Goal: Task Accomplishment & Management: Use online tool/utility

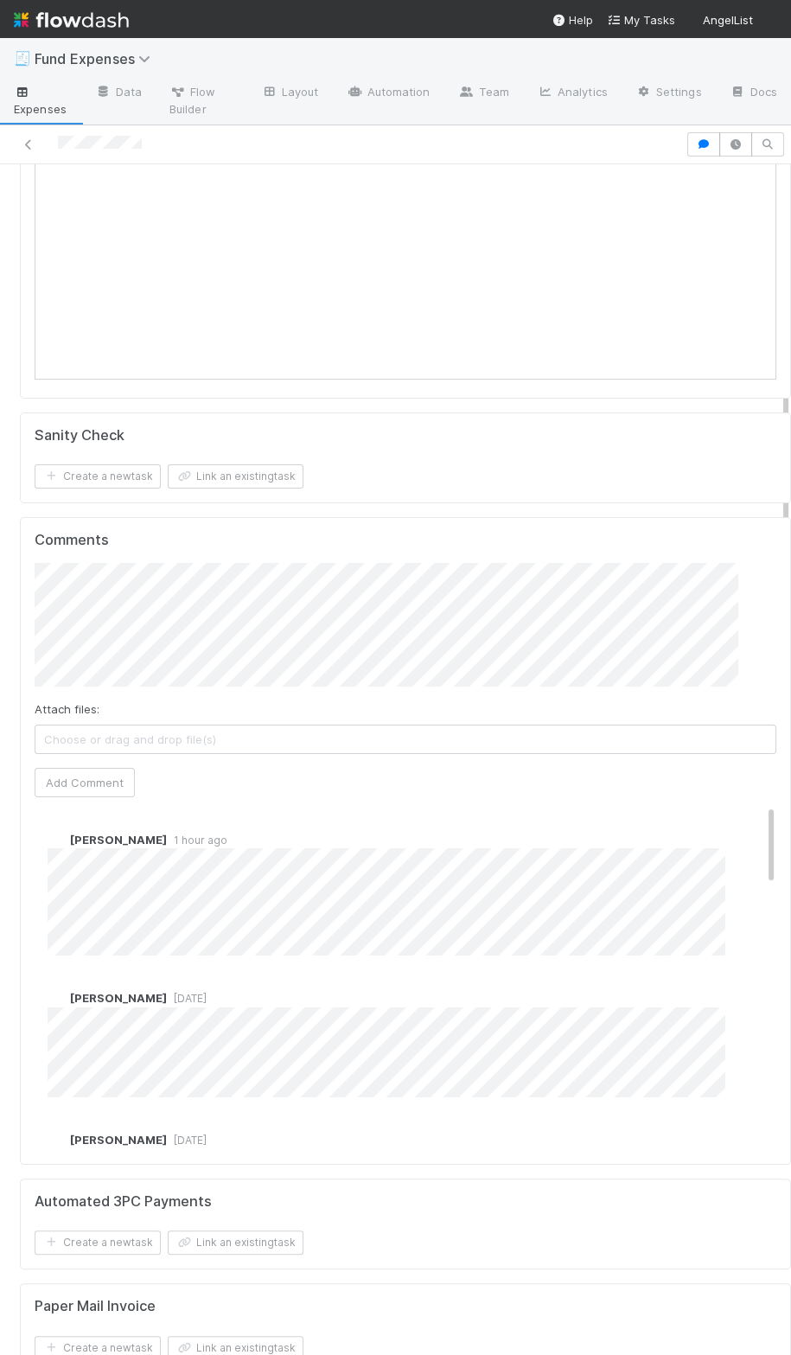
scroll to position [522, 0]
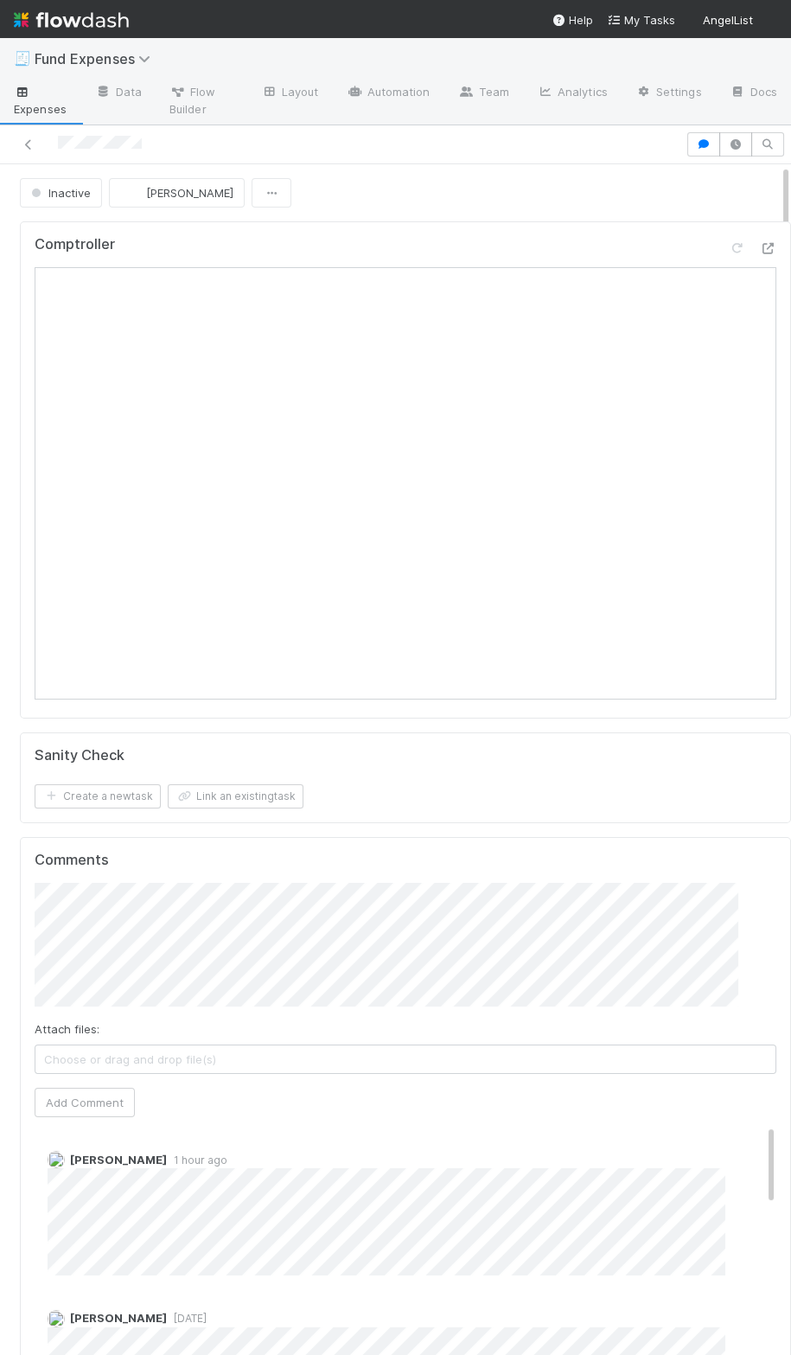
click at [427, 822] on div "Comptroller Sanity Check Create a new task Link an existing task Comments Attac…" at bounding box center [405, 964] width 785 height 1501
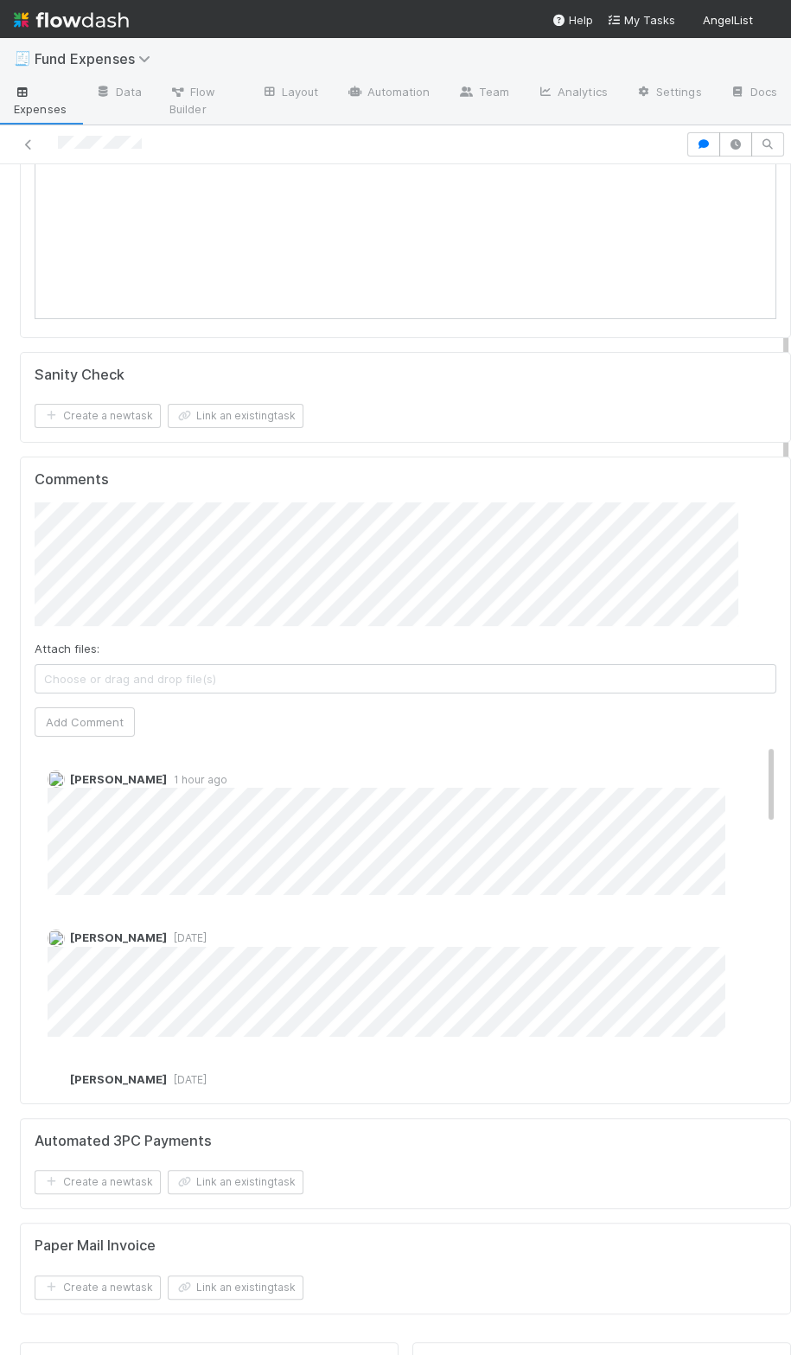
scroll to position [601, 0]
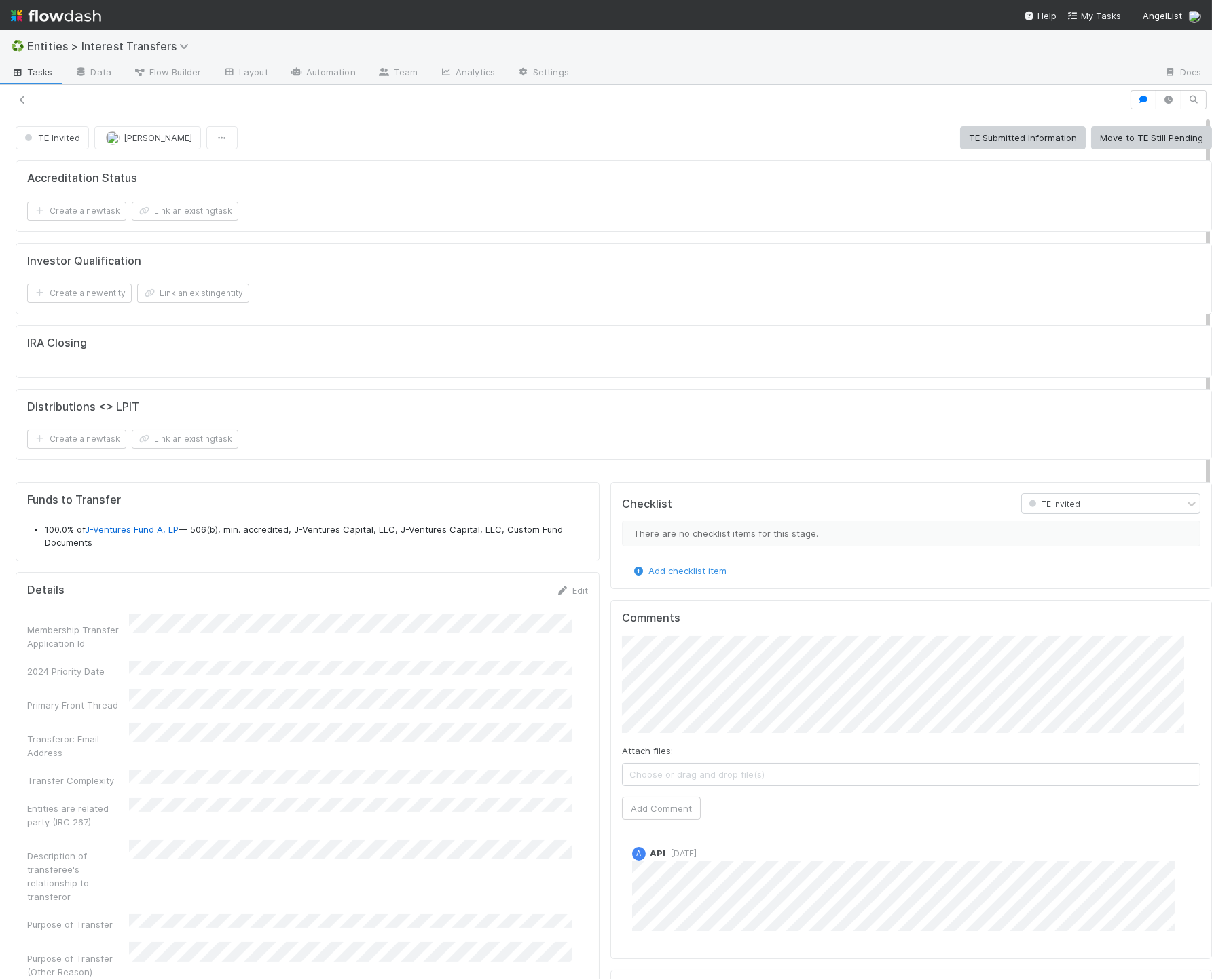
scroll to position [261, 546]
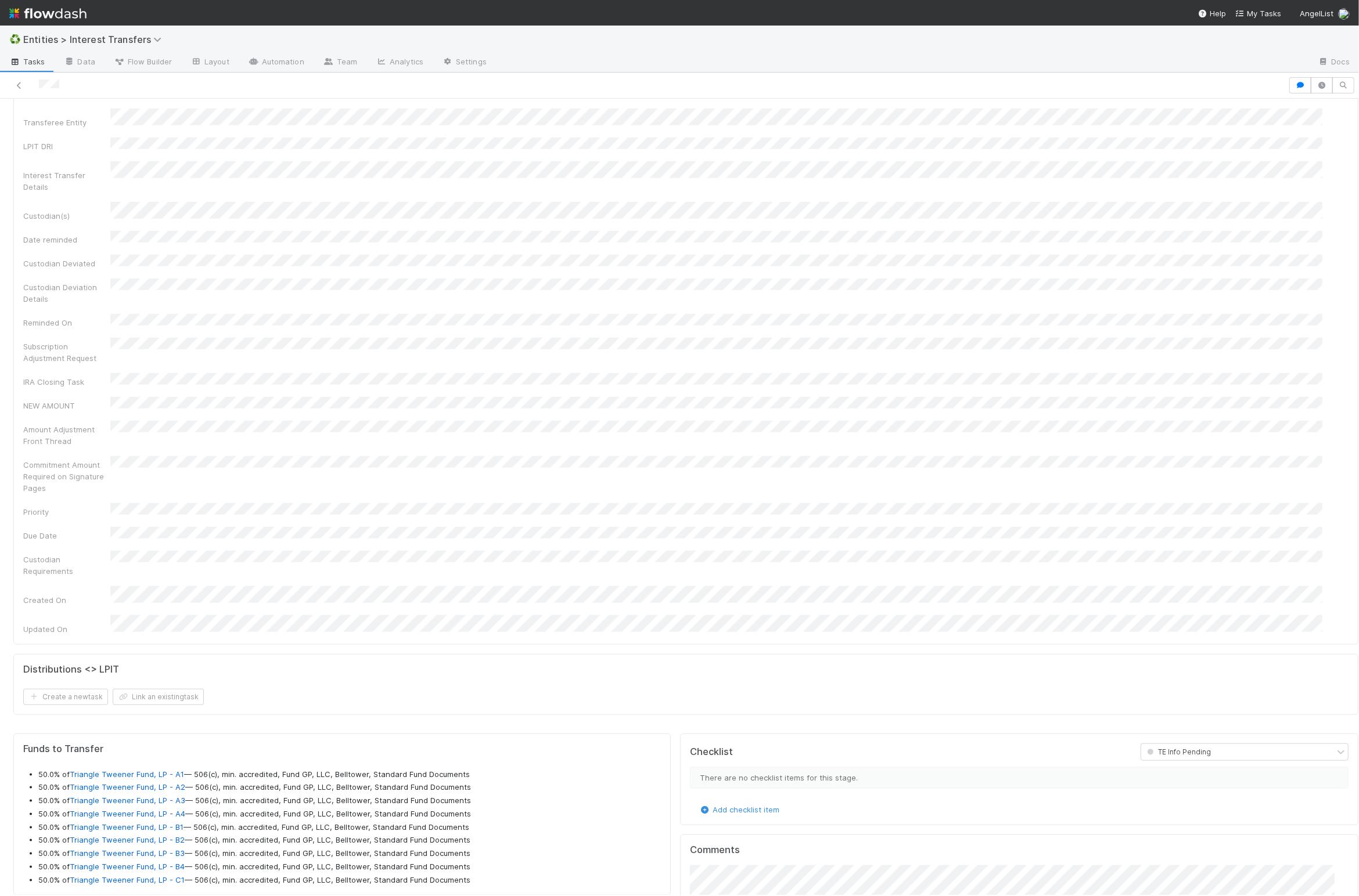
scroll to position [1379, 0]
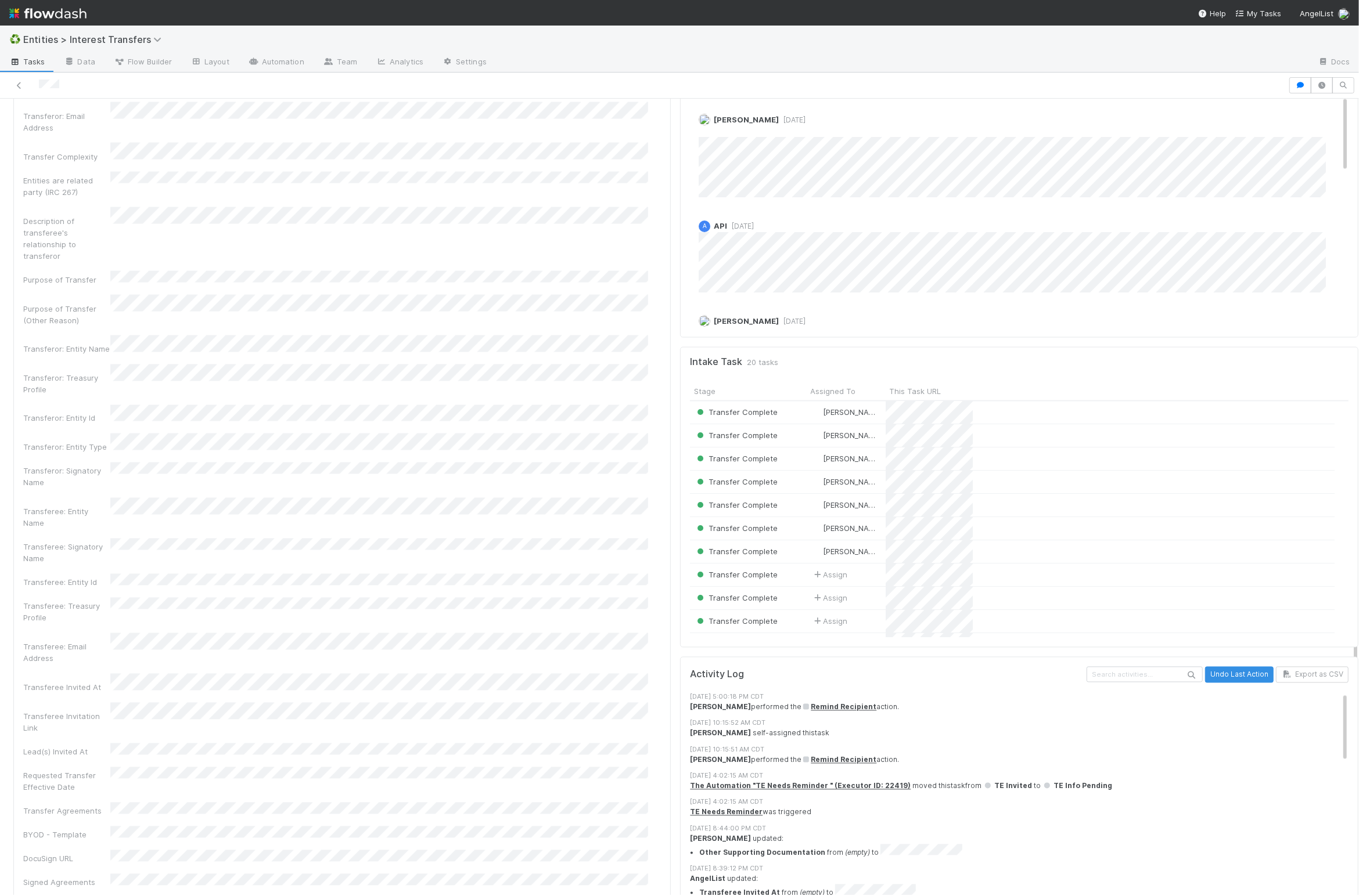
click at [653, 637] on div "Details Edit Membership Transfer Application Id 2024 Priority Date Primary Fron…" at bounding box center [342, 745] width 657 height 1544
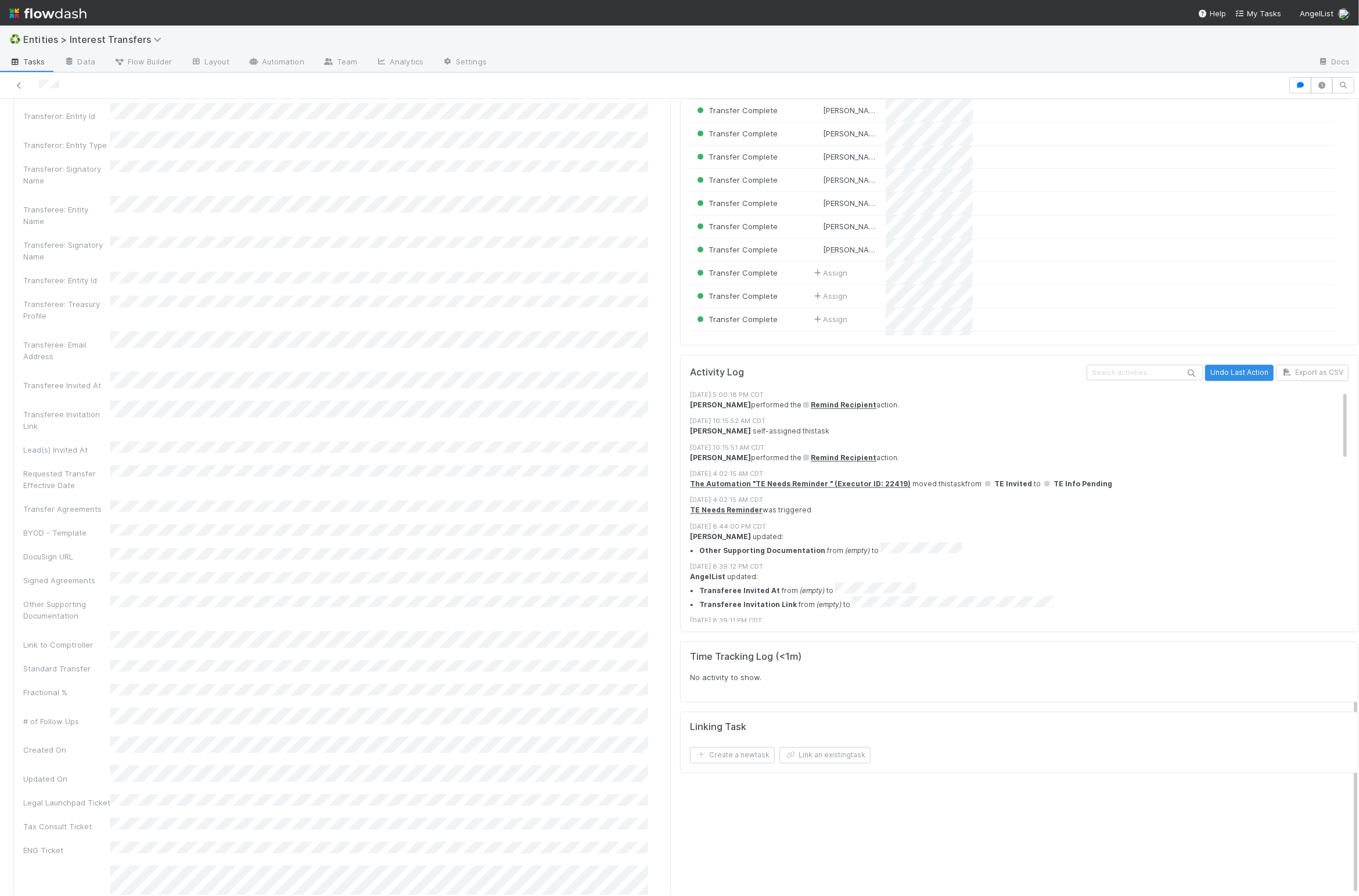
click at [675, 675] on div "Checklist TE Info Pending There are no checklist items for this stage. Add chec…" at bounding box center [1019, 362] width 688 height 1734
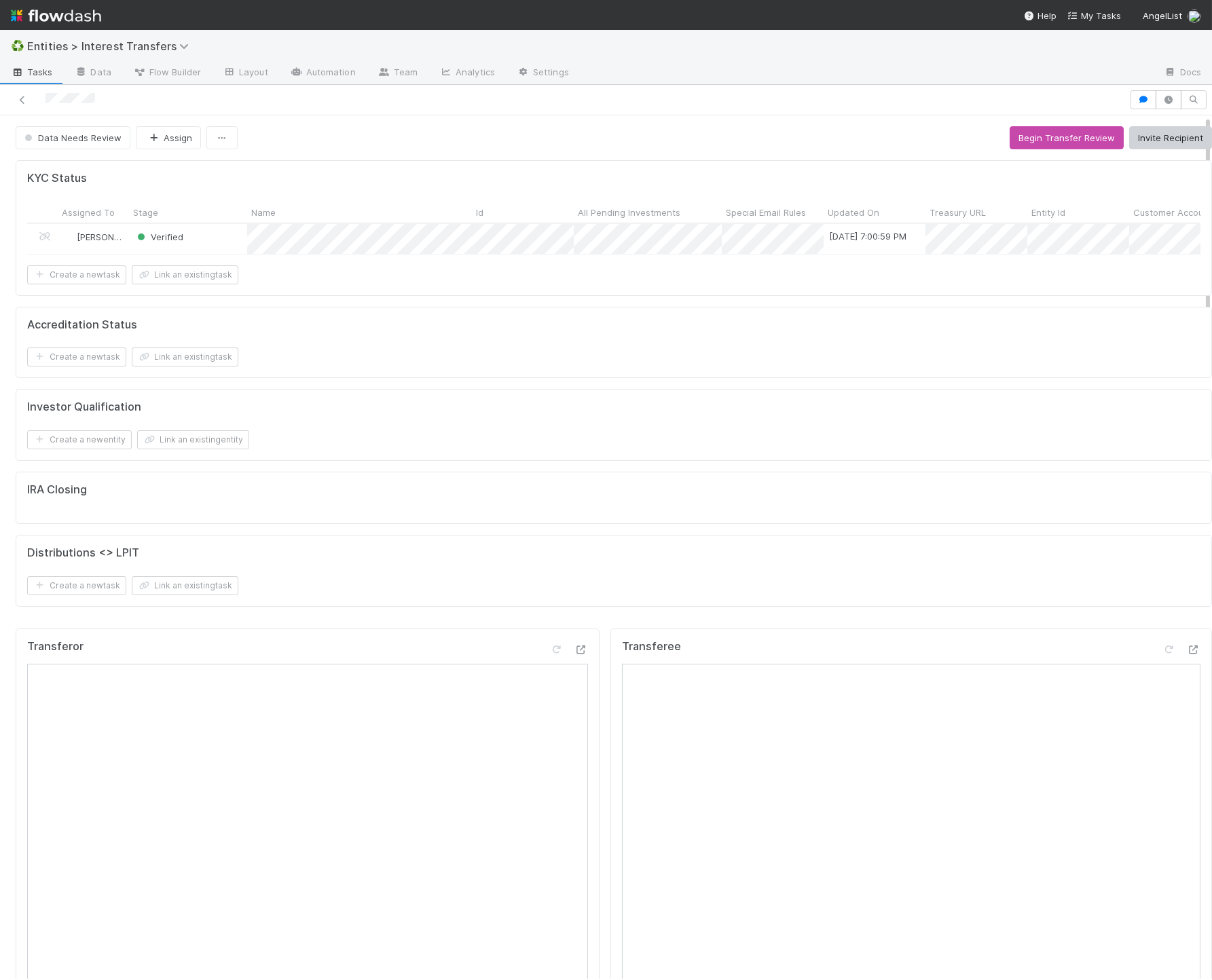
click at [447, 137] on div "Data Needs Review Assign Begin Transfer Review Invite Recipient" at bounding box center [614, 137] width 1196 height 23
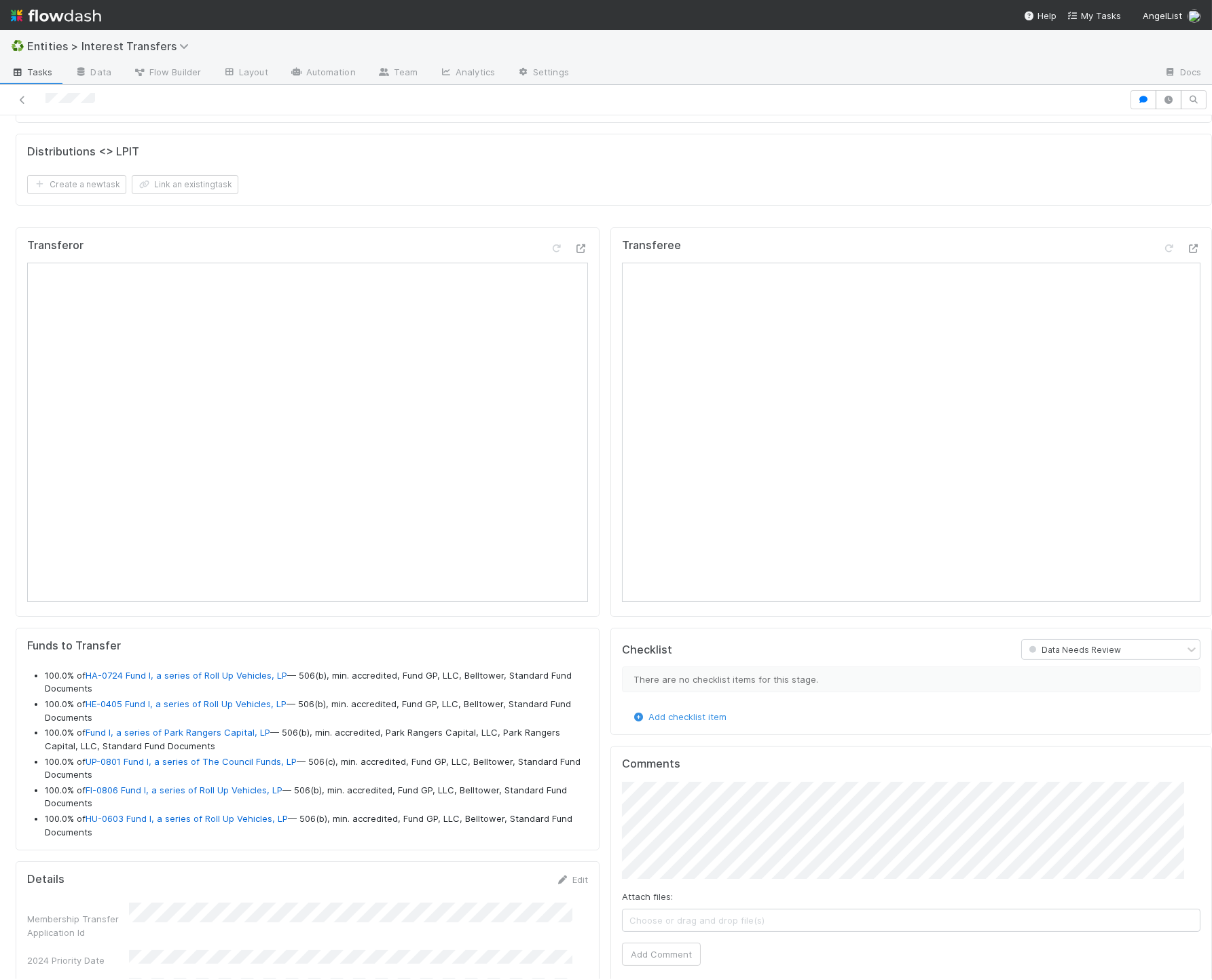
scroll to position [778, 0]
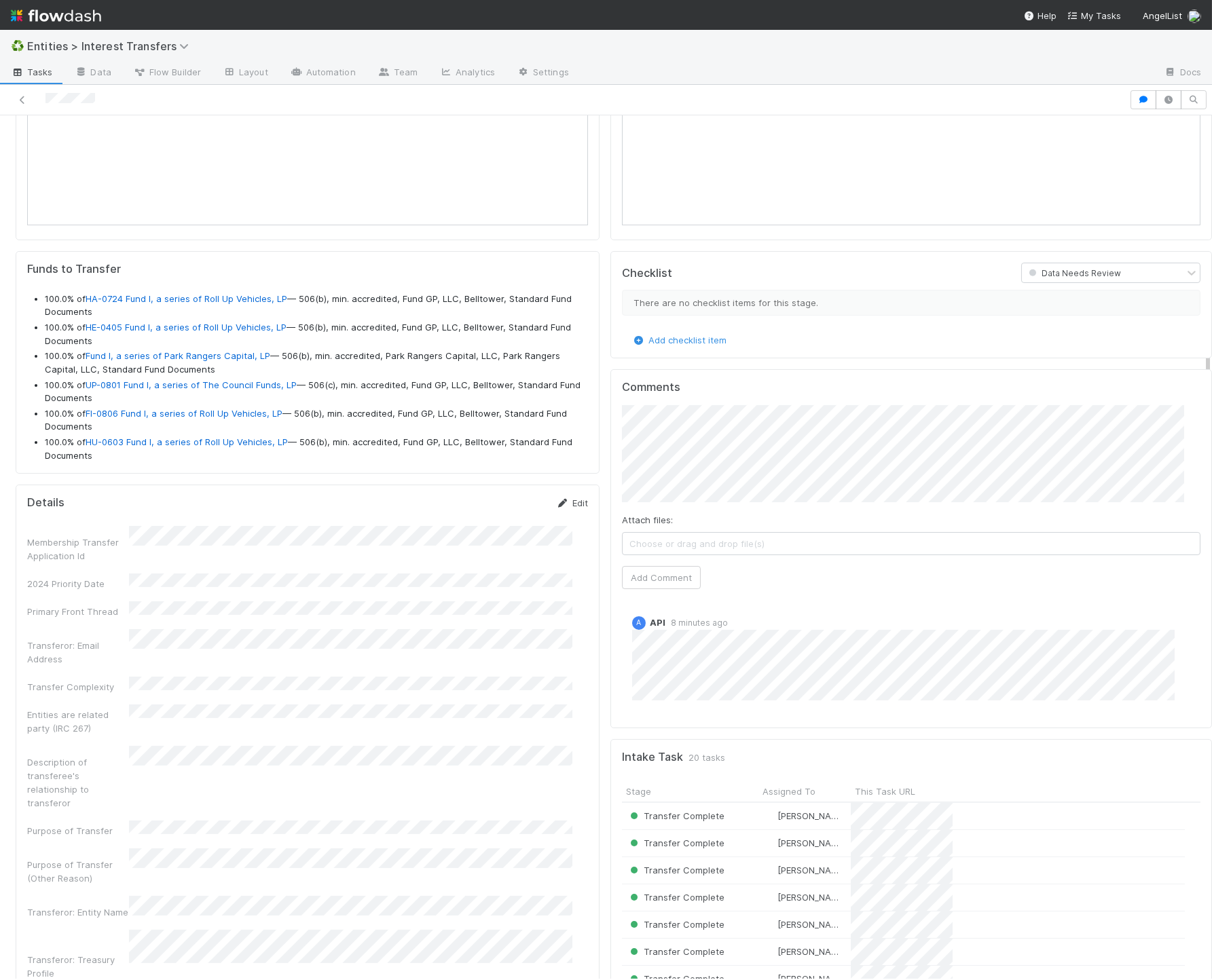
click at [560, 508] on link "Edit" at bounding box center [571, 503] width 32 height 11
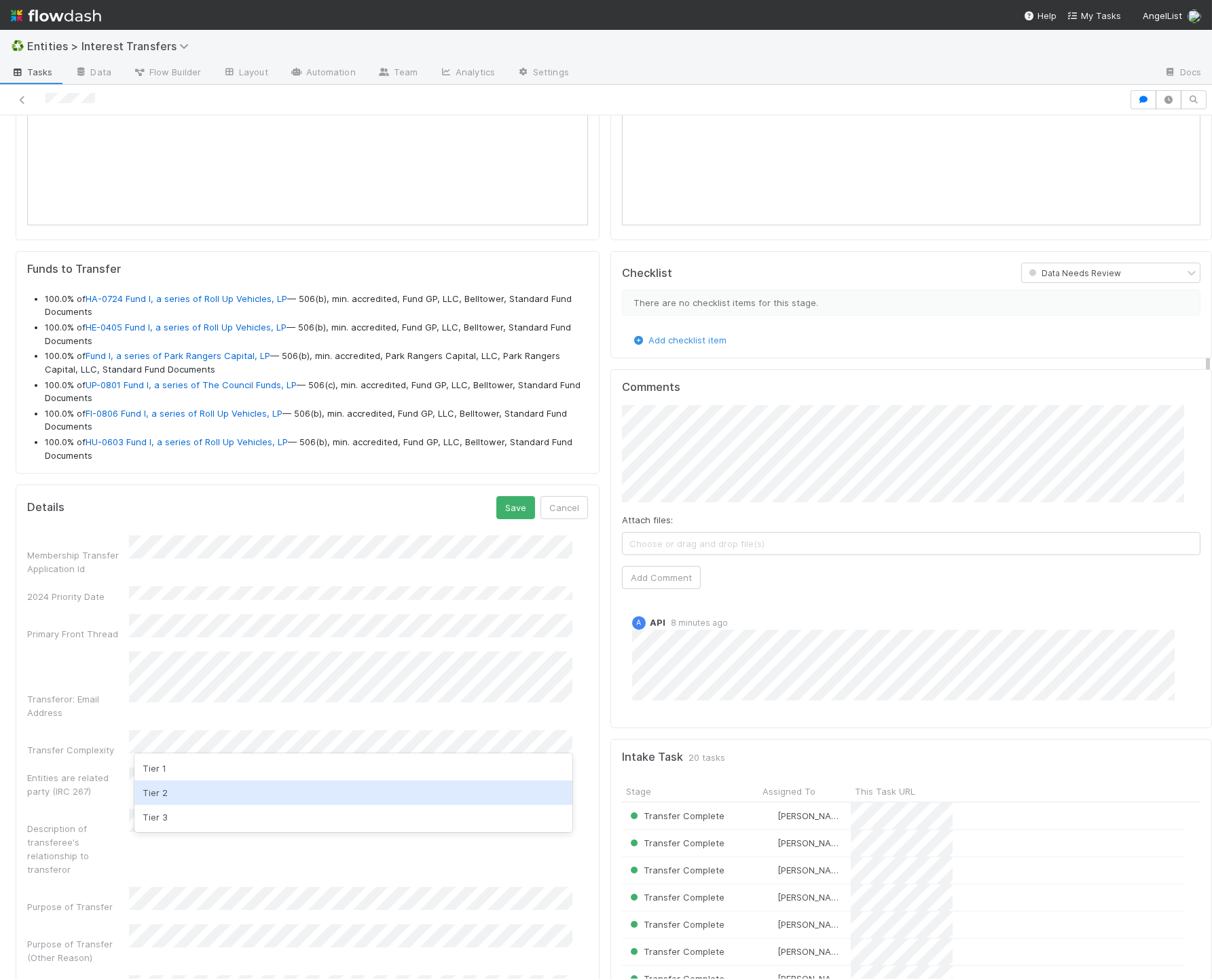
drag, startPoint x: 212, startPoint y: 795, endPoint x: 218, endPoint y: 788, distance: 9.2
click at [213, 795] on div "Tier 2" at bounding box center [353, 792] width 438 height 24
click at [503, 519] on button "Save" at bounding box center [515, 507] width 38 height 23
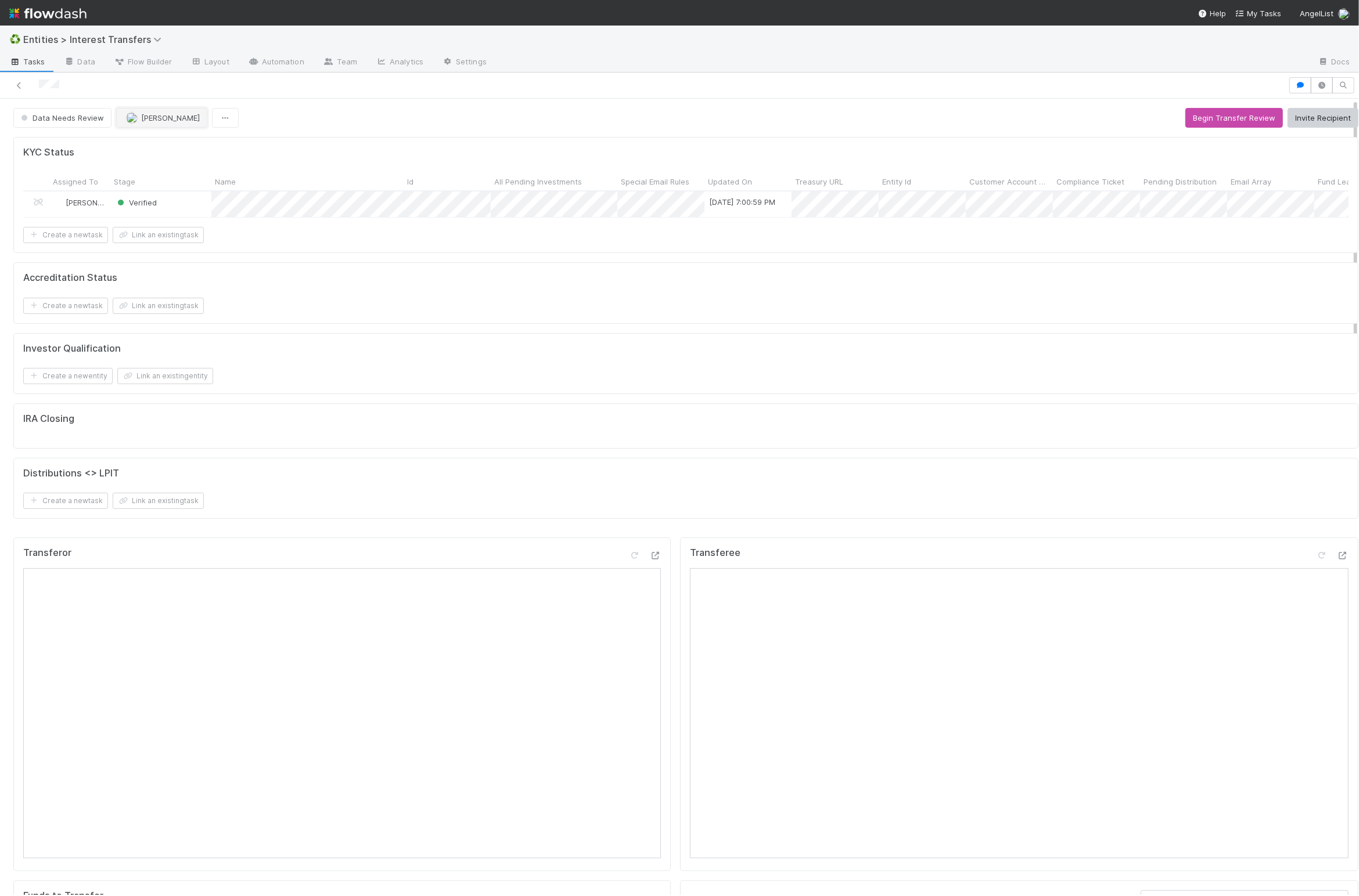
click at [173, 110] on button "[PERSON_NAME]" at bounding box center [162, 117] width 91 height 19
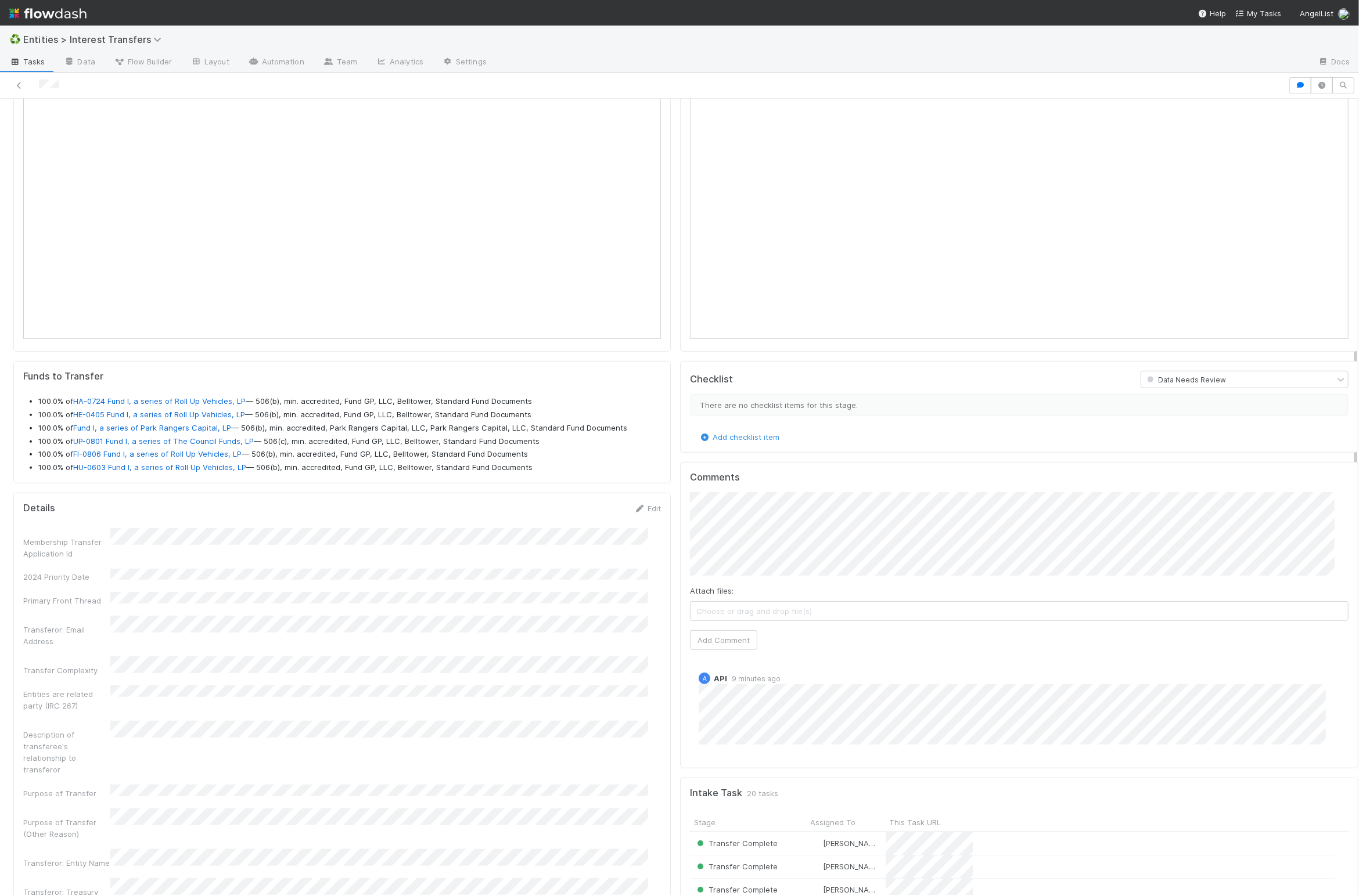
scroll to position [607, 0]
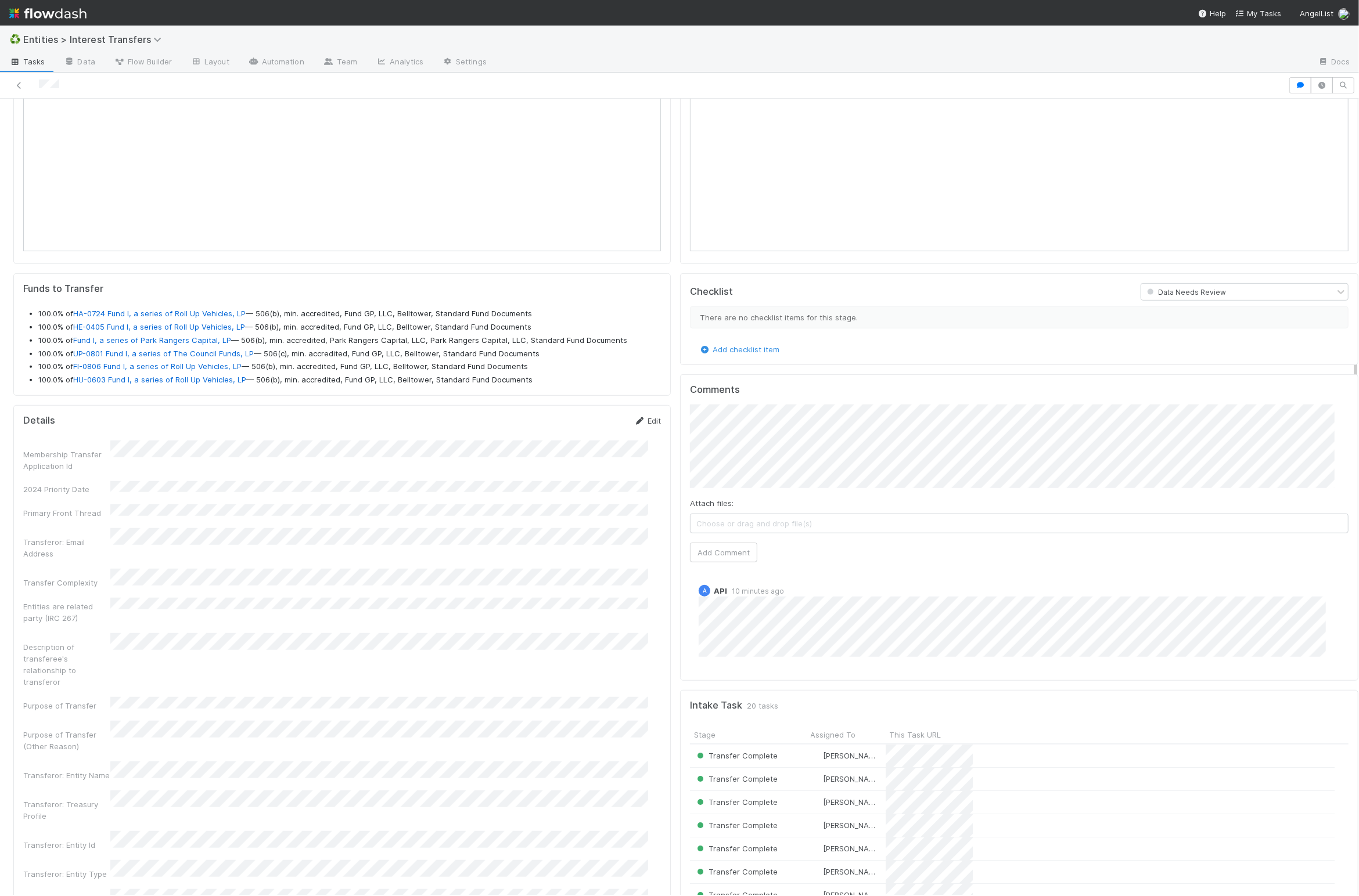
click at [637, 426] on link "Edit" at bounding box center [647, 421] width 28 height 9
click at [590, 435] on button "Save" at bounding box center [598, 424] width 33 height 19
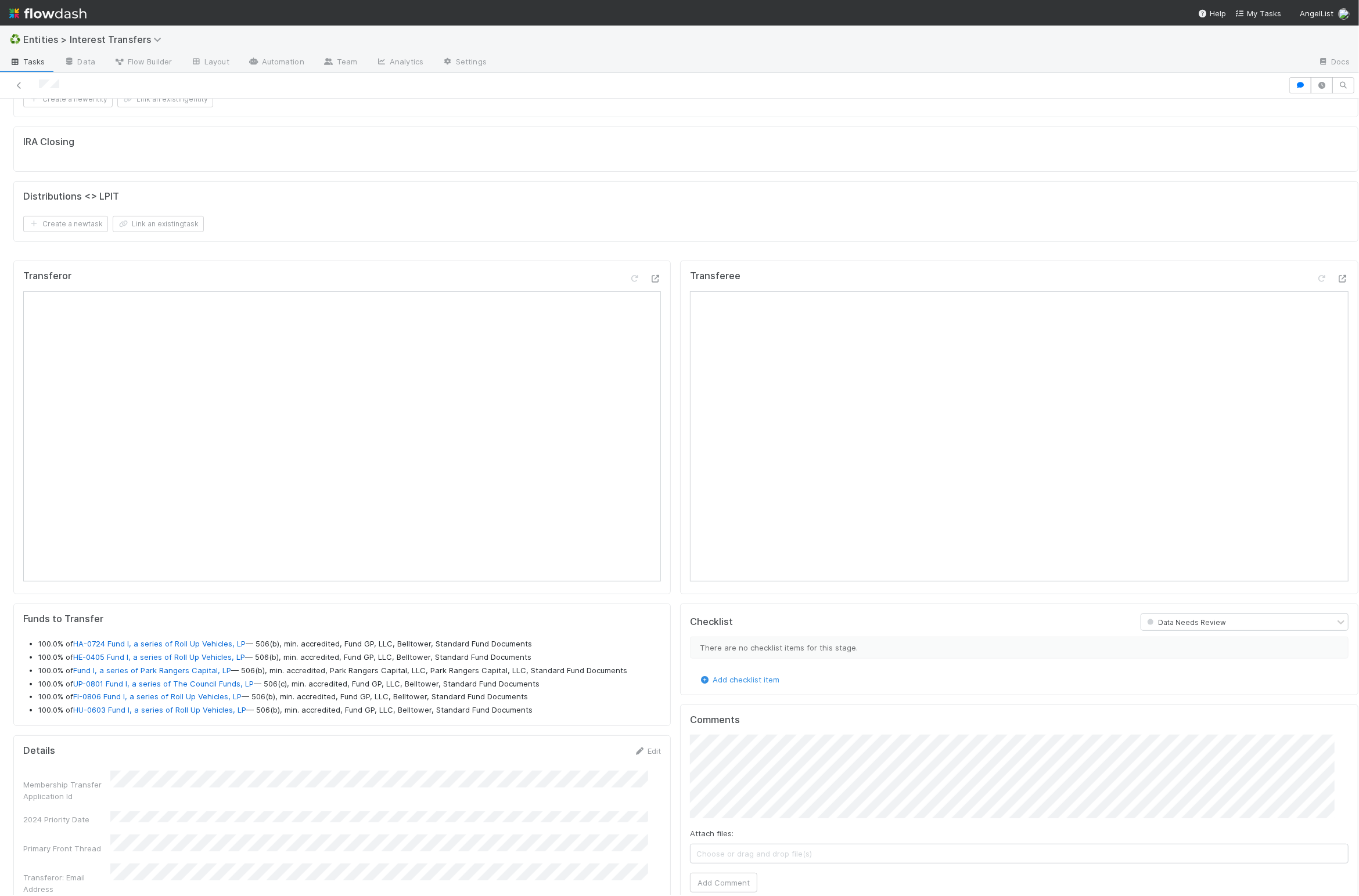
scroll to position [0, 0]
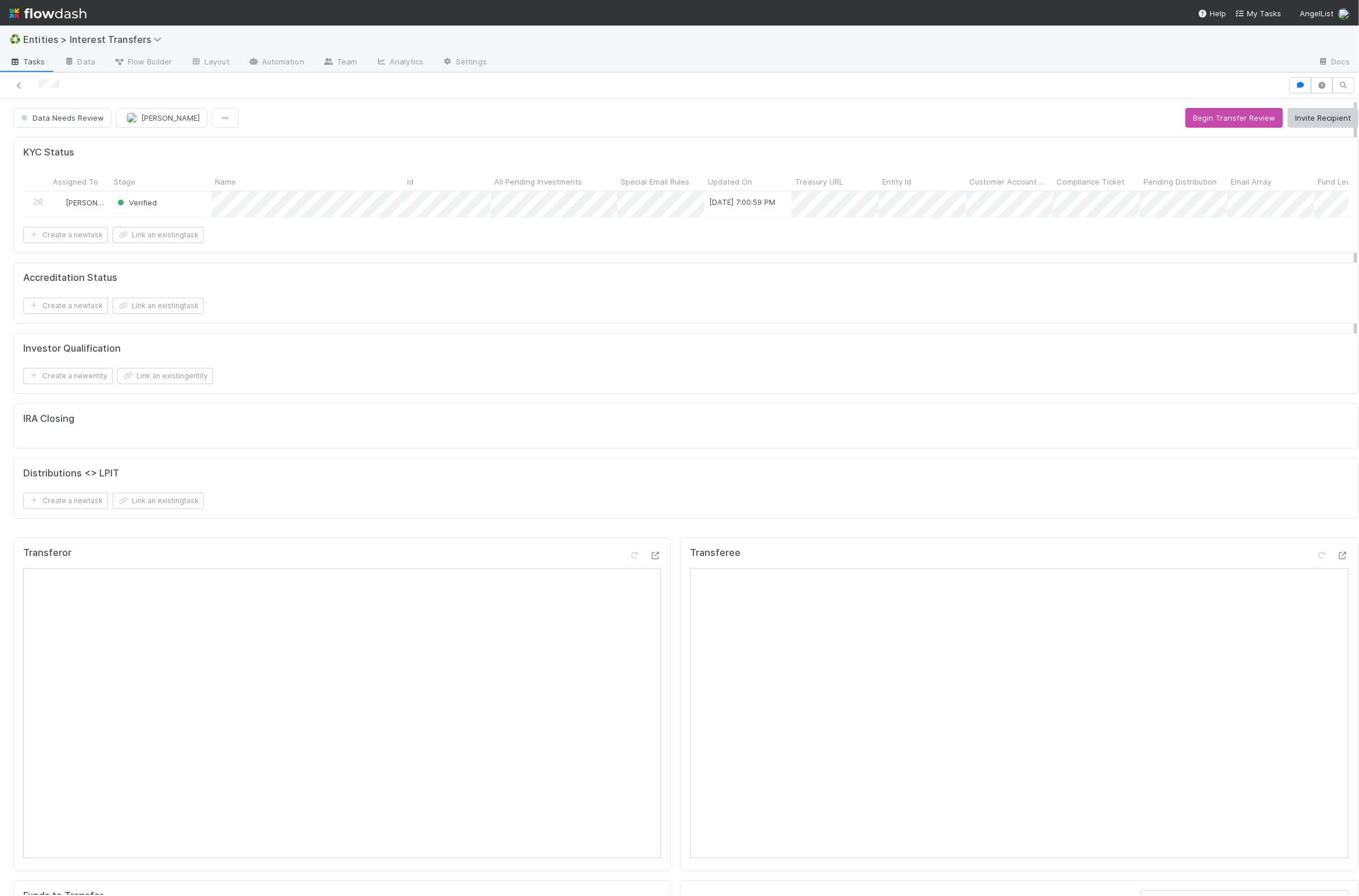
click at [664, 533] on div "KYC Status Assigned To Stage Name Id All Pending Investments Special Email Rule…" at bounding box center [686, 332] width 1354 height 401
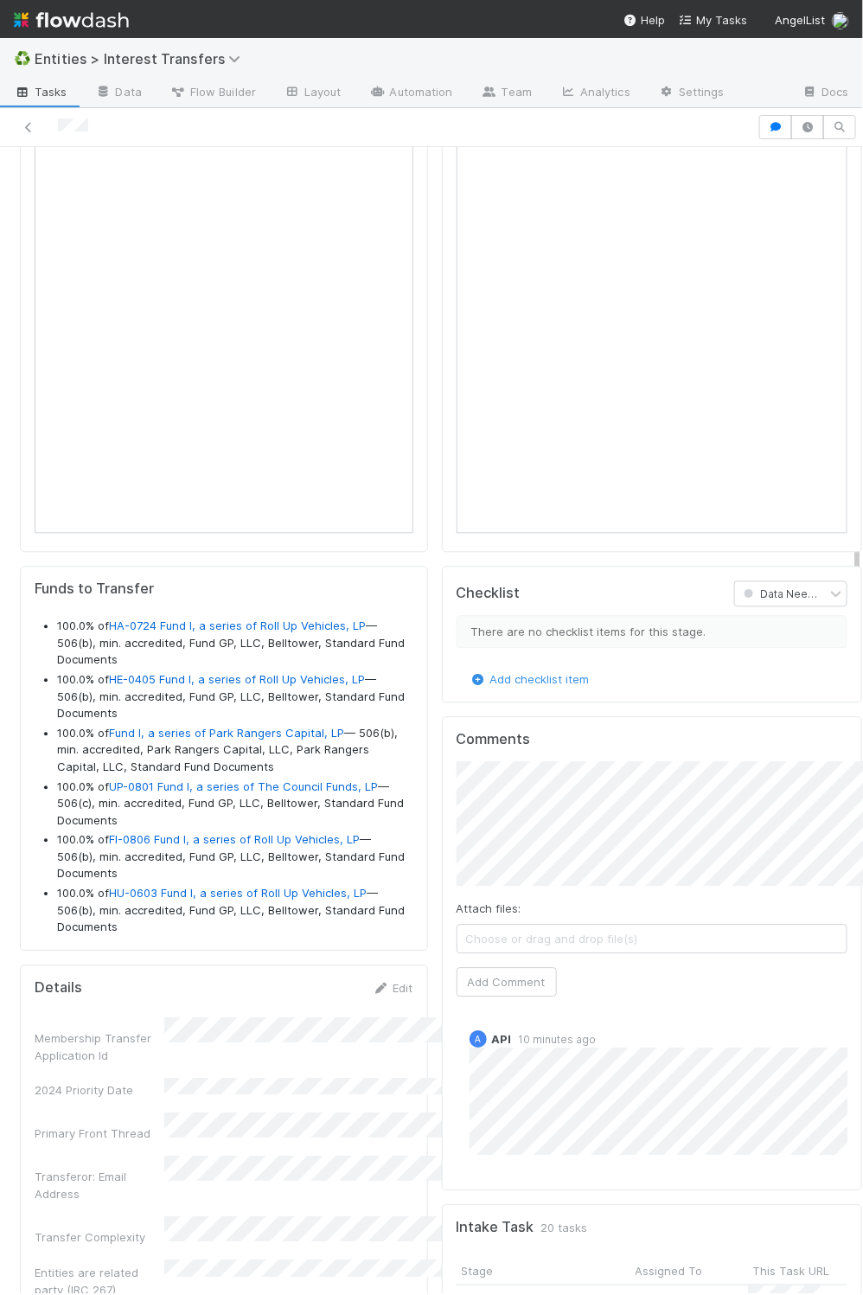
scroll to position [20, 20]
